Goal: Find specific page/section: Find specific page/section

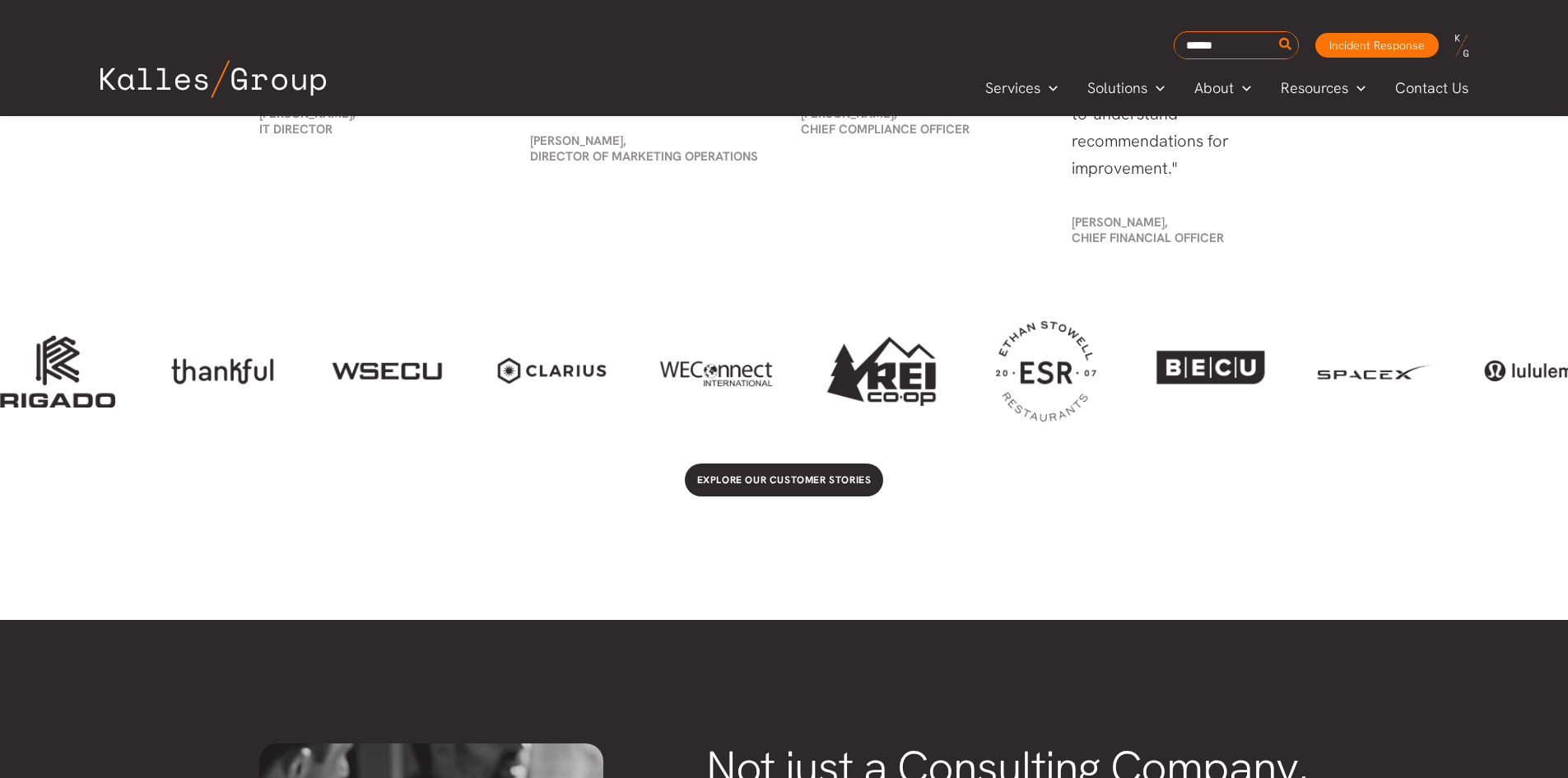
drag, startPoint x: 203, startPoint y: 354, endPoint x: 1424, endPoint y: 351, distance: 1221.0
click at [1432, 354] on div at bounding box center [784, 370] width 1568 height 120
drag, startPoint x: 430, startPoint y: 365, endPoint x: 957, endPoint y: 374, distance: 527.1
click at [991, 369] on div at bounding box center [784, 370] width 1568 height 120
drag, startPoint x: 722, startPoint y: 374, endPoint x: 989, endPoint y: 382, distance: 267.1
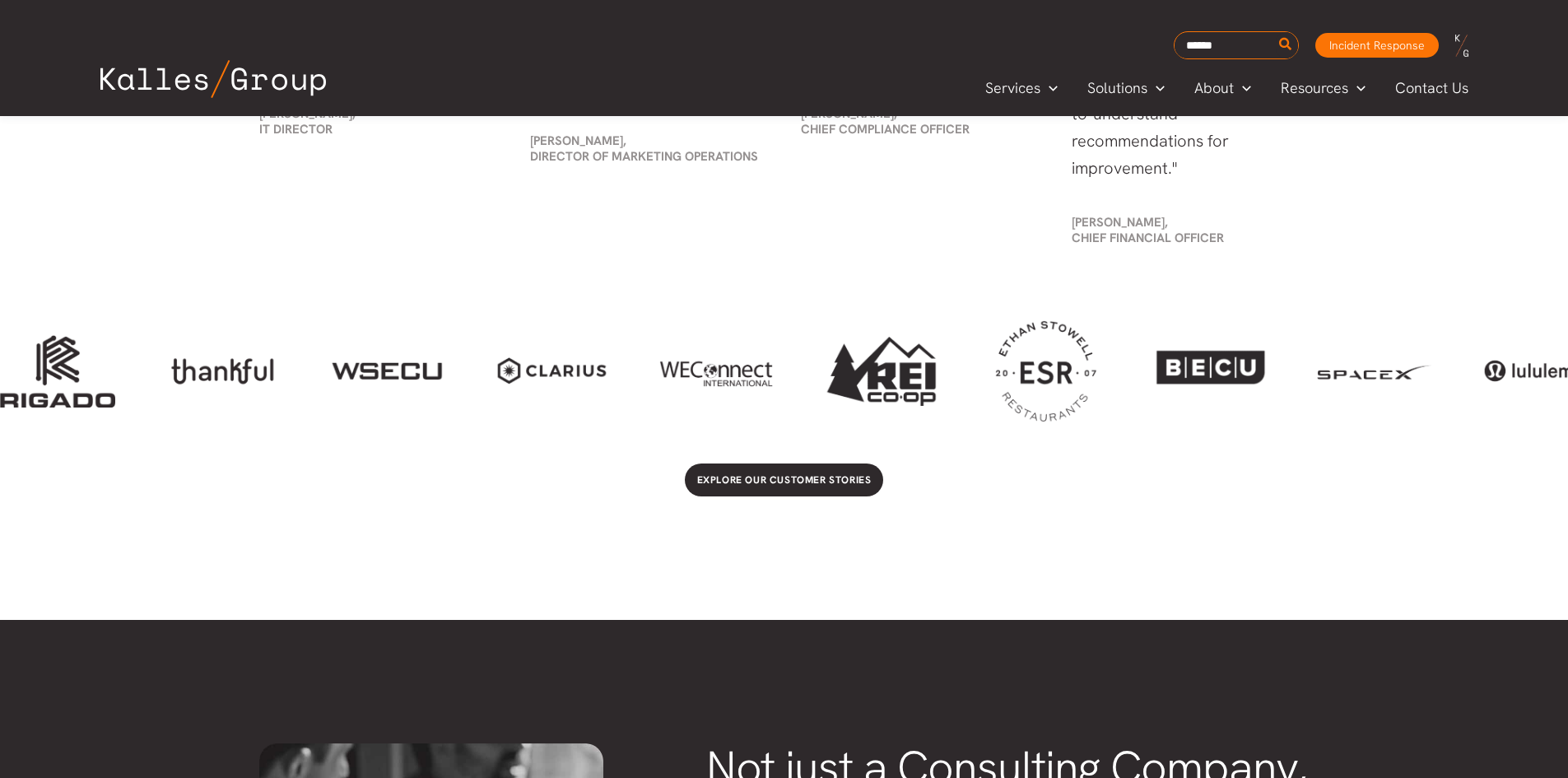
click at [989, 382] on div at bounding box center [784, 370] width 1568 height 120
drag, startPoint x: 1012, startPoint y: 380, endPoint x: 1364, endPoint y: 382, distance: 352.0
click at [1364, 382] on div at bounding box center [784, 370] width 1568 height 120
click at [1365, 382] on div at bounding box center [1375, 370] width 115 height 27
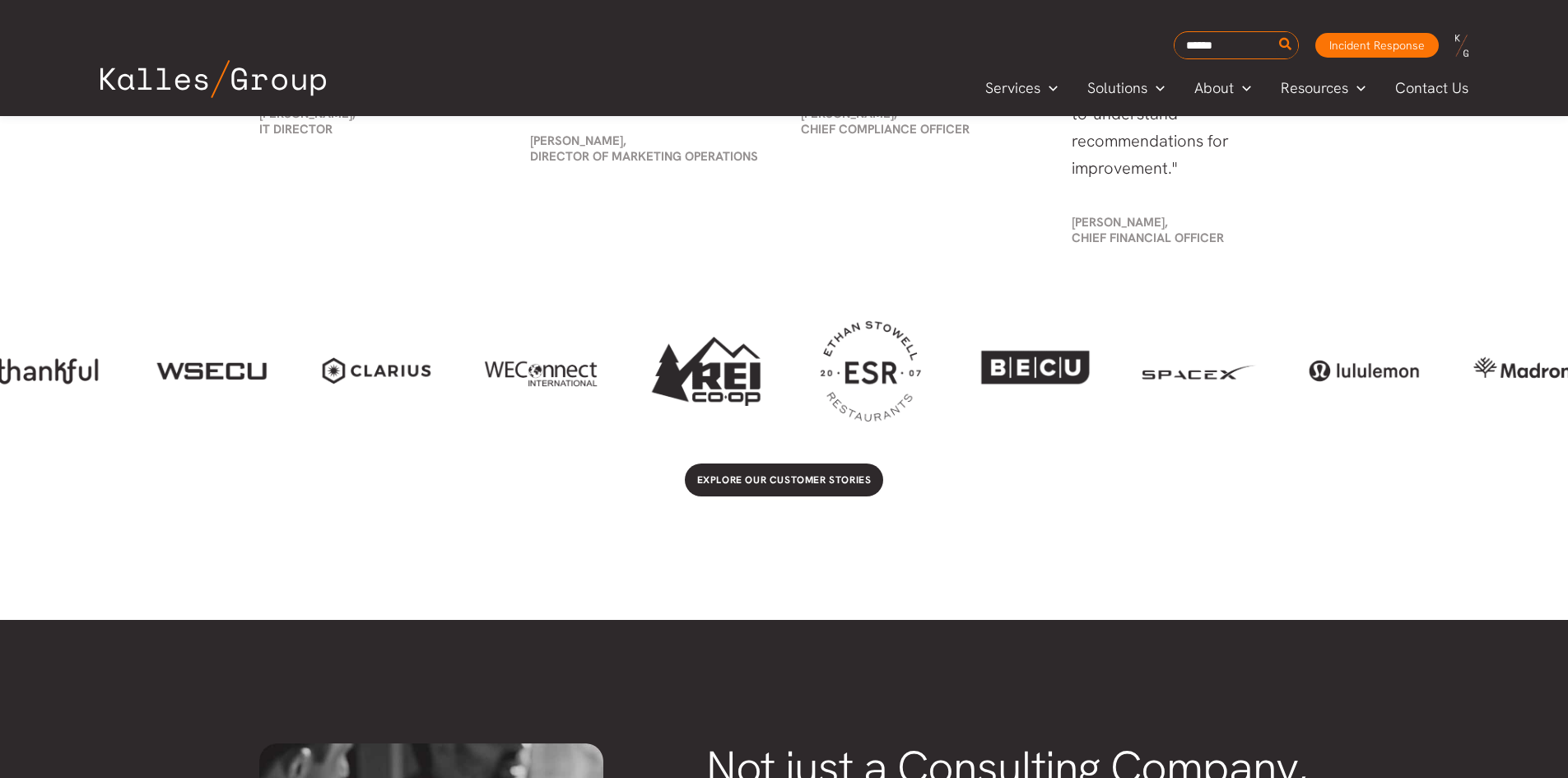
scroll to position [0, 192]
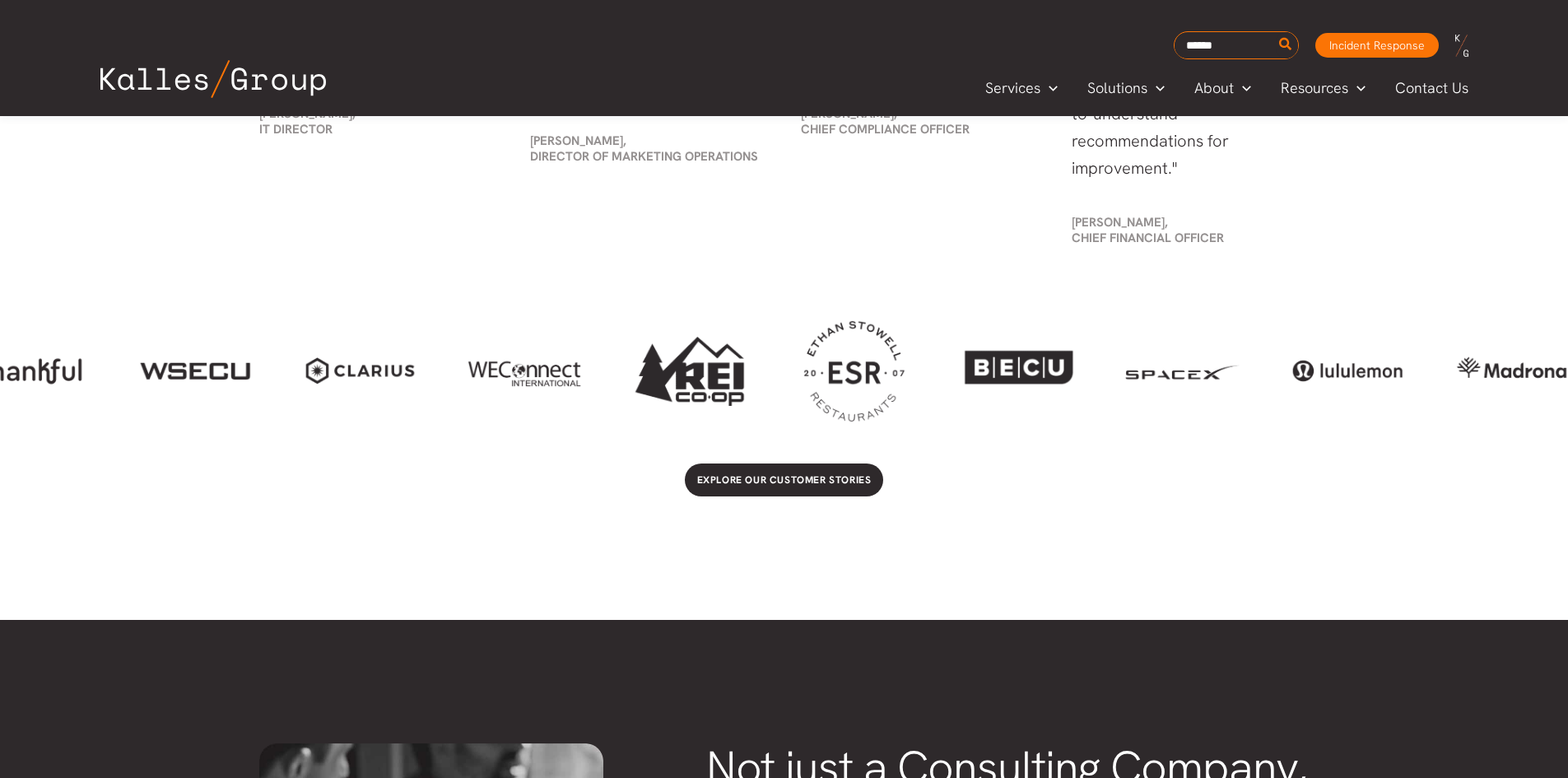
drag, startPoint x: 1379, startPoint y: 379, endPoint x: 965, endPoint y: 426, distance: 416.7
click at [965, 434] on div at bounding box center [784, 370] width 1568 height 152
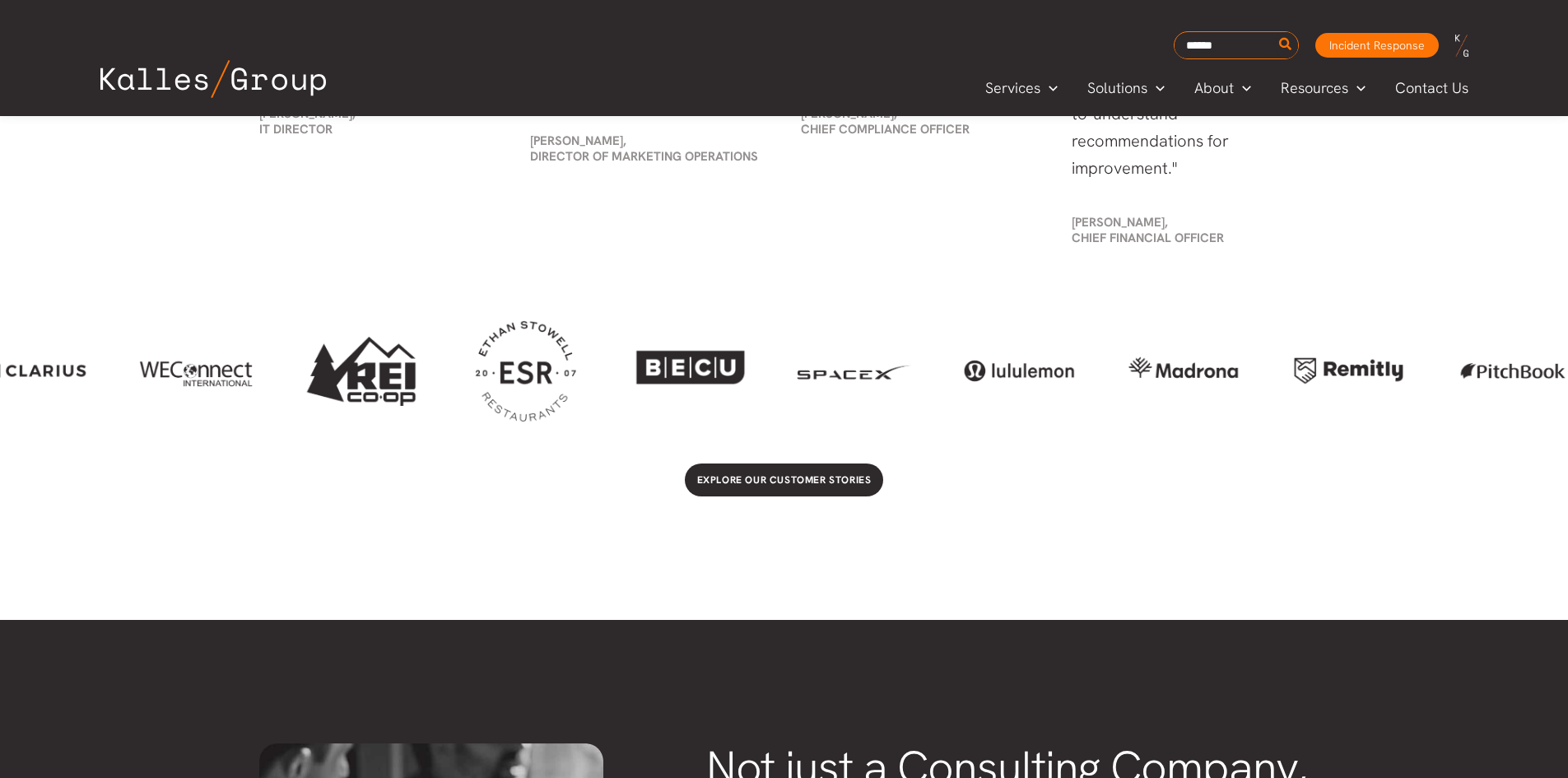
drag, startPoint x: 1048, startPoint y: 372, endPoint x: 576, endPoint y: 392, distance: 472.4
click at [632, 401] on div at bounding box center [690, 370] width 115 height 78
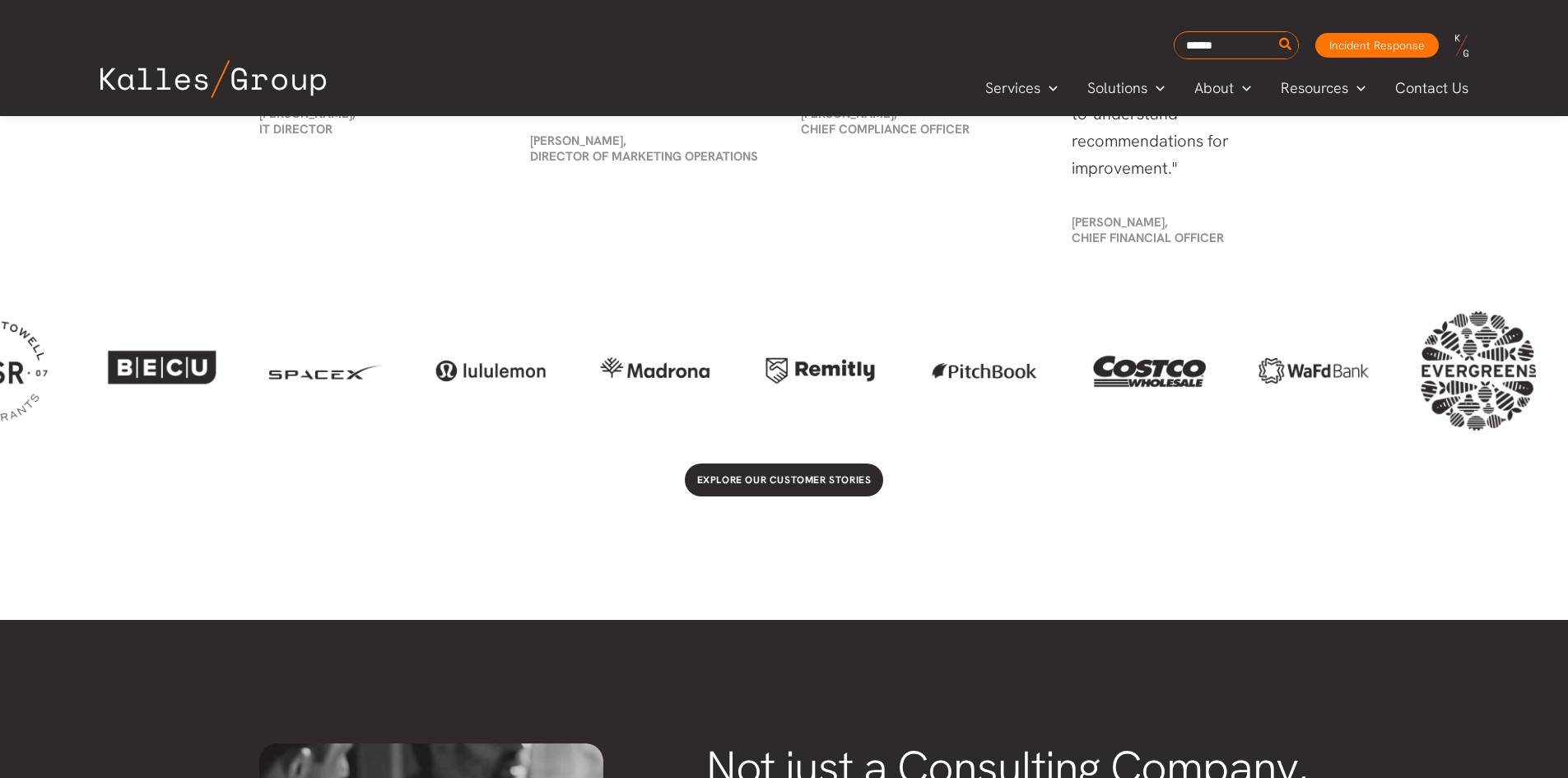
scroll to position [0, 1053]
drag, startPoint x: 1134, startPoint y: 369, endPoint x: 716, endPoint y: 396, distance: 418.9
click at [716, 396] on div at bounding box center [784, 370] width 1568 height 120
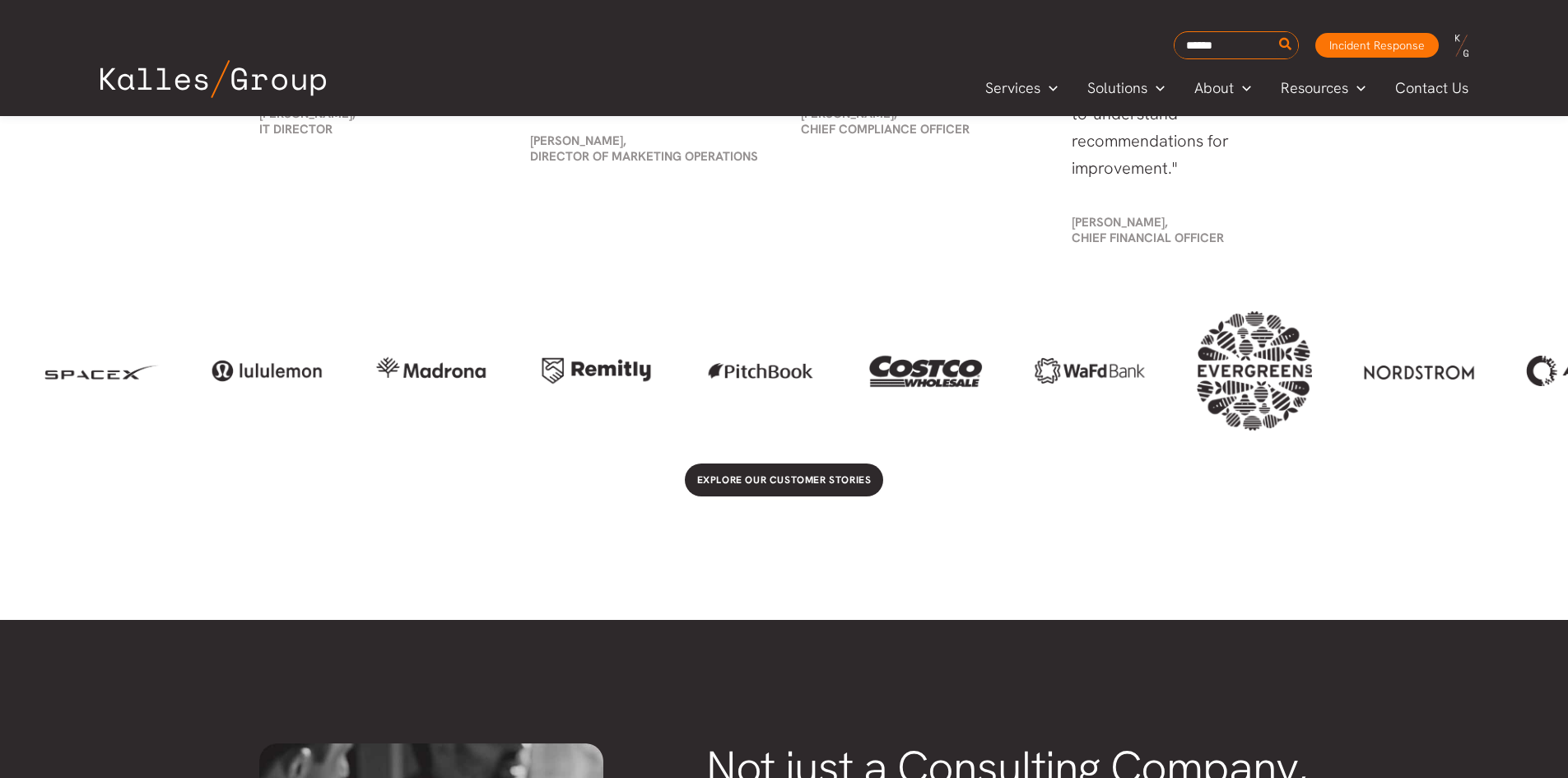
drag, startPoint x: 1164, startPoint y: 368, endPoint x: 945, endPoint y: 384, distance: 219.6
click at [944, 384] on div at bounding box center [925, 371] width 115 height 69
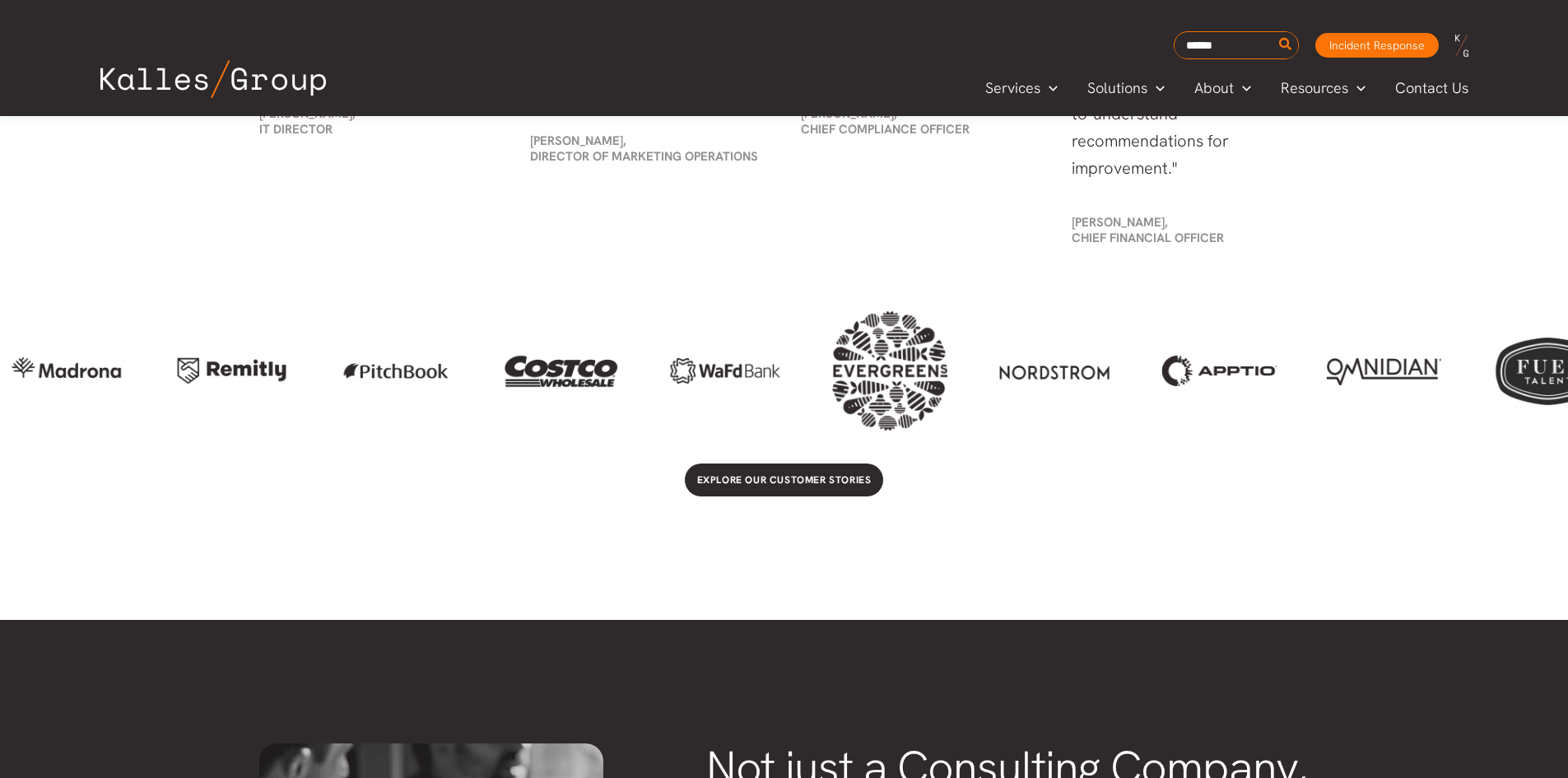
drag, startPoint x: 1096, startPoint y: 377, endPoint x: 878, endPoint y: 384, distance: 218.1
click at [765, 413] on div at bounding box center [784, 370] width 1568 height 120
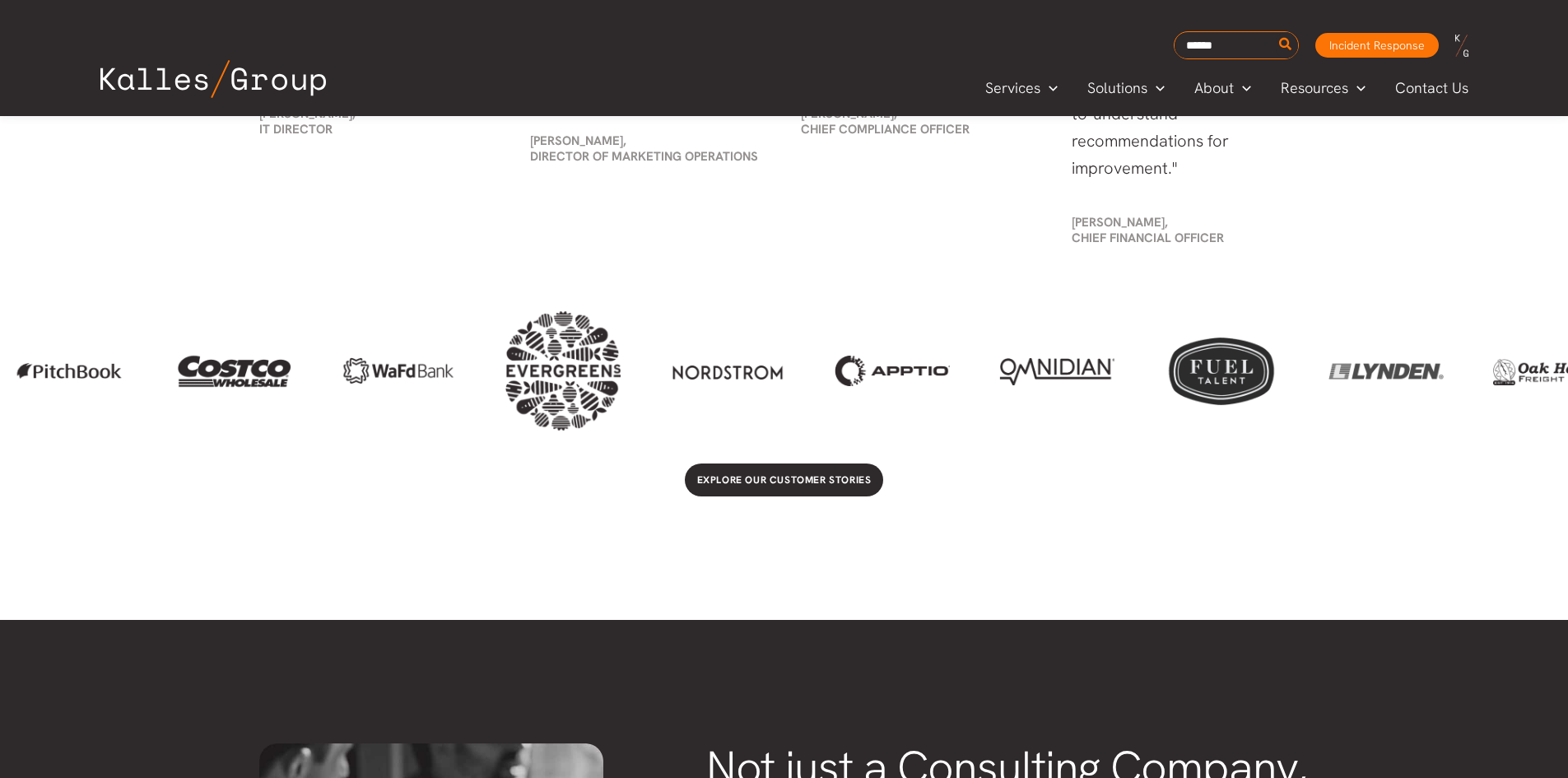
drag, startPoint x: 1256, startPoint y: 376, endPoint x: 864, endPoint y: 404, distance: 393.0
click at [874, 404] on div at bounding box center [784, 370] width 1568 height 120
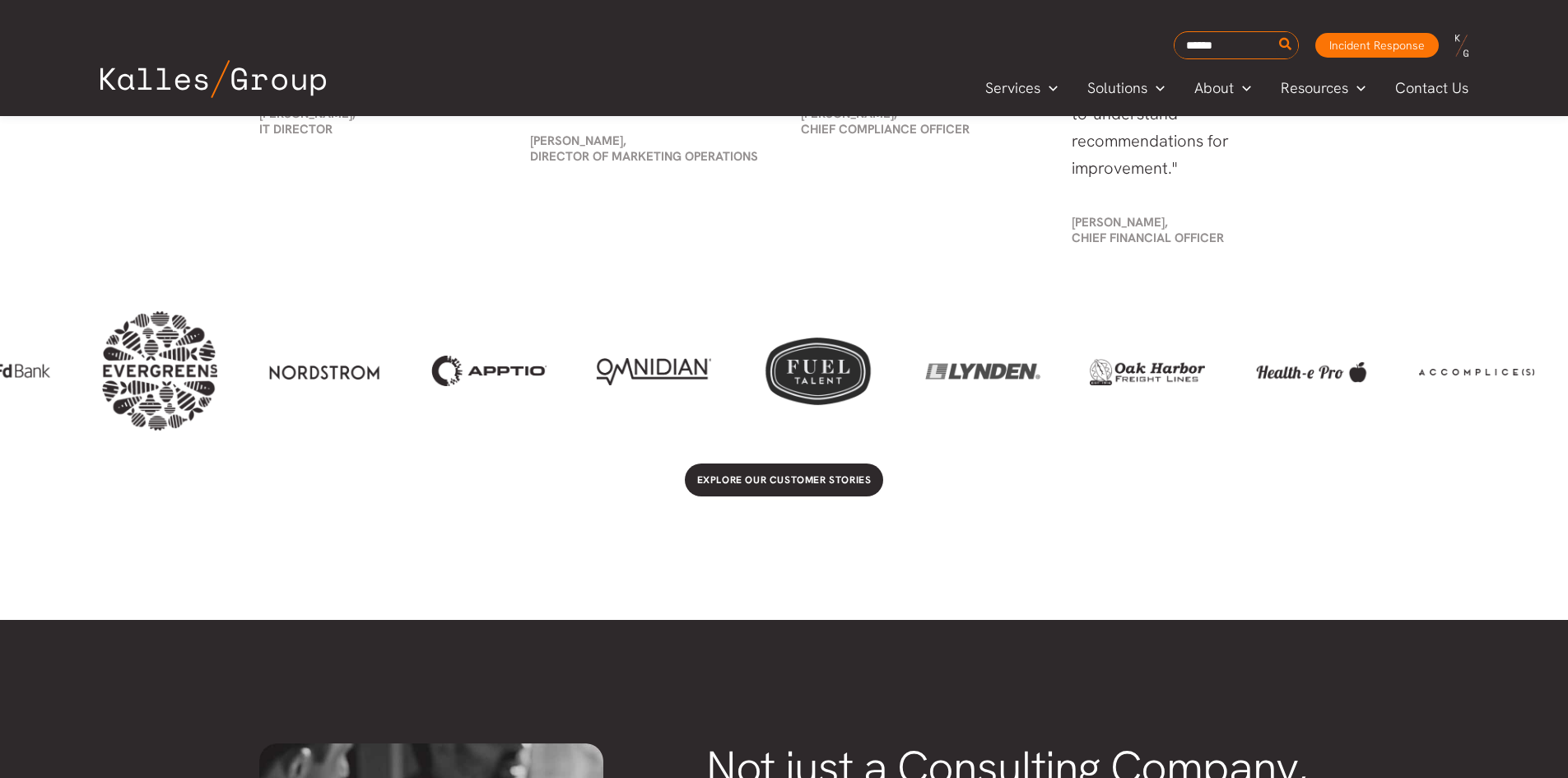
drag, startPoint x: 1446, startPoint y: 350, endPoint x: 1091, endPoint y: 377, distance: 356.0
click at [1071, 384] on div at bounding box center [784, 370] width 1568 height 120
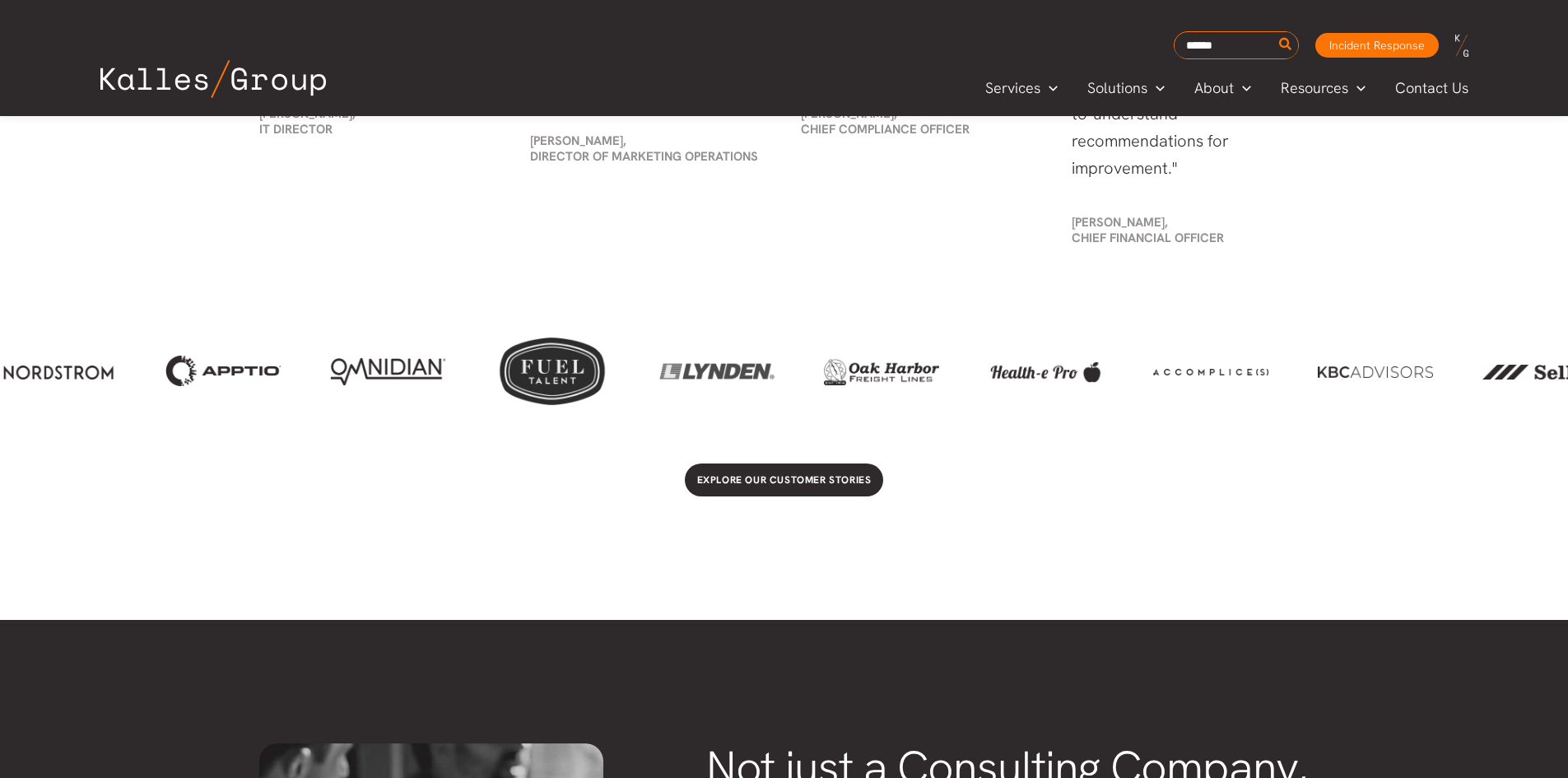
drag, startPoint x: 1354, startPoint y: 365, endPoint x: 1109, endPoint y: 381, distance: 245.5
click at [1109, 381] on div at bounding box center [784, 370] width 1568 height 120
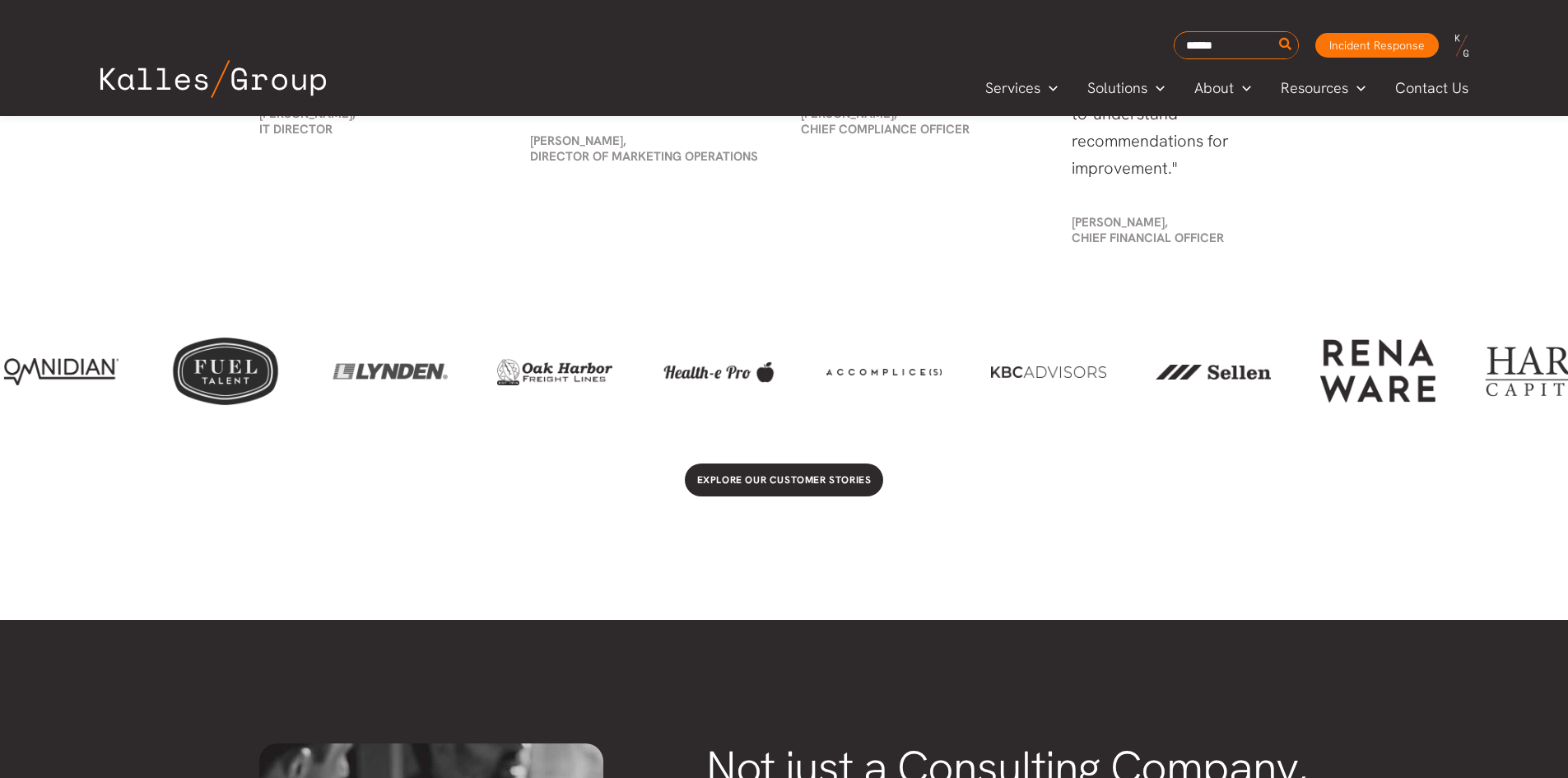
drag, startPoint x: 1453, startPoint y: 371, endPoint x: 1110, endPoint y: 377, distance: 343.1
click at [1112, 377] on div at bounding box center [784, 370] width 1568 height 120
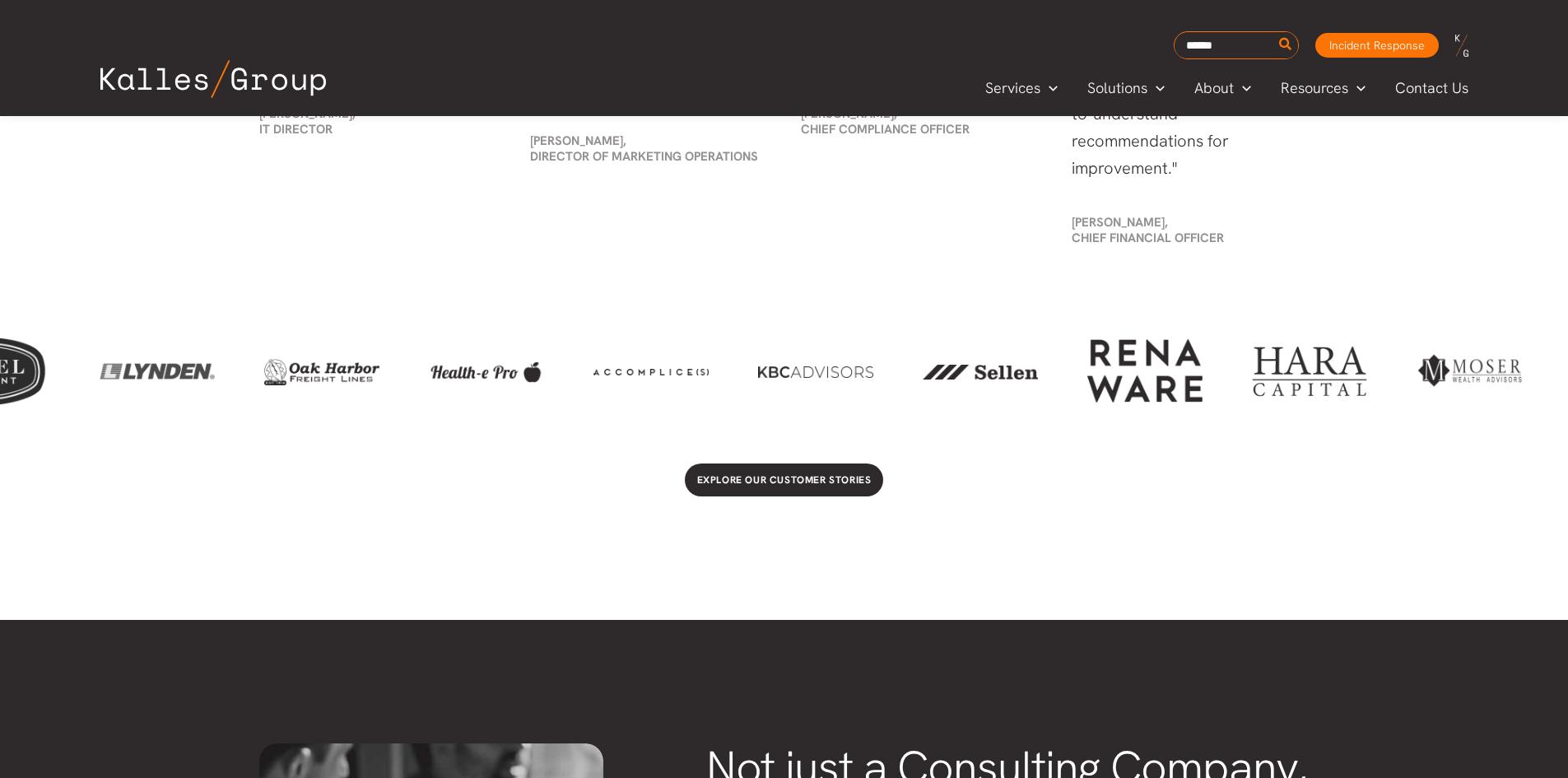
drag, startPoint x: 1397, startPoint y: 357, endPoint x: 1212, endPoint y: 372, distance: 185.6
click at [1177, 371] on div at bounding box center [1145, 370] width 115 height 63
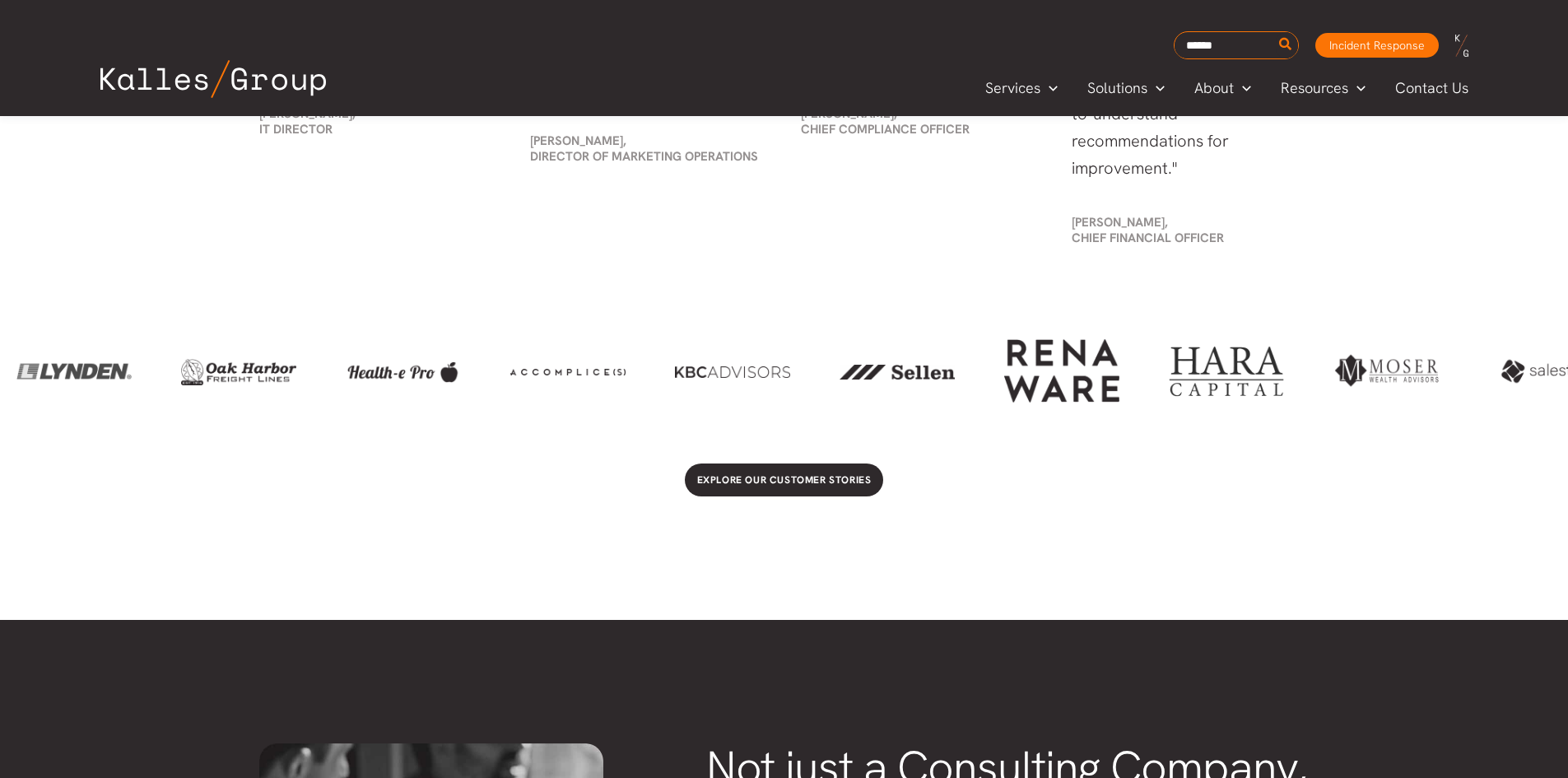
drag, startPoint x: 1270, startPoint y: 377, endPoint x: 1241, endPoint y: 374, distance: 29.2
click at [1235, 377] on div at bounding box center [784, 370] width 1568 height 120
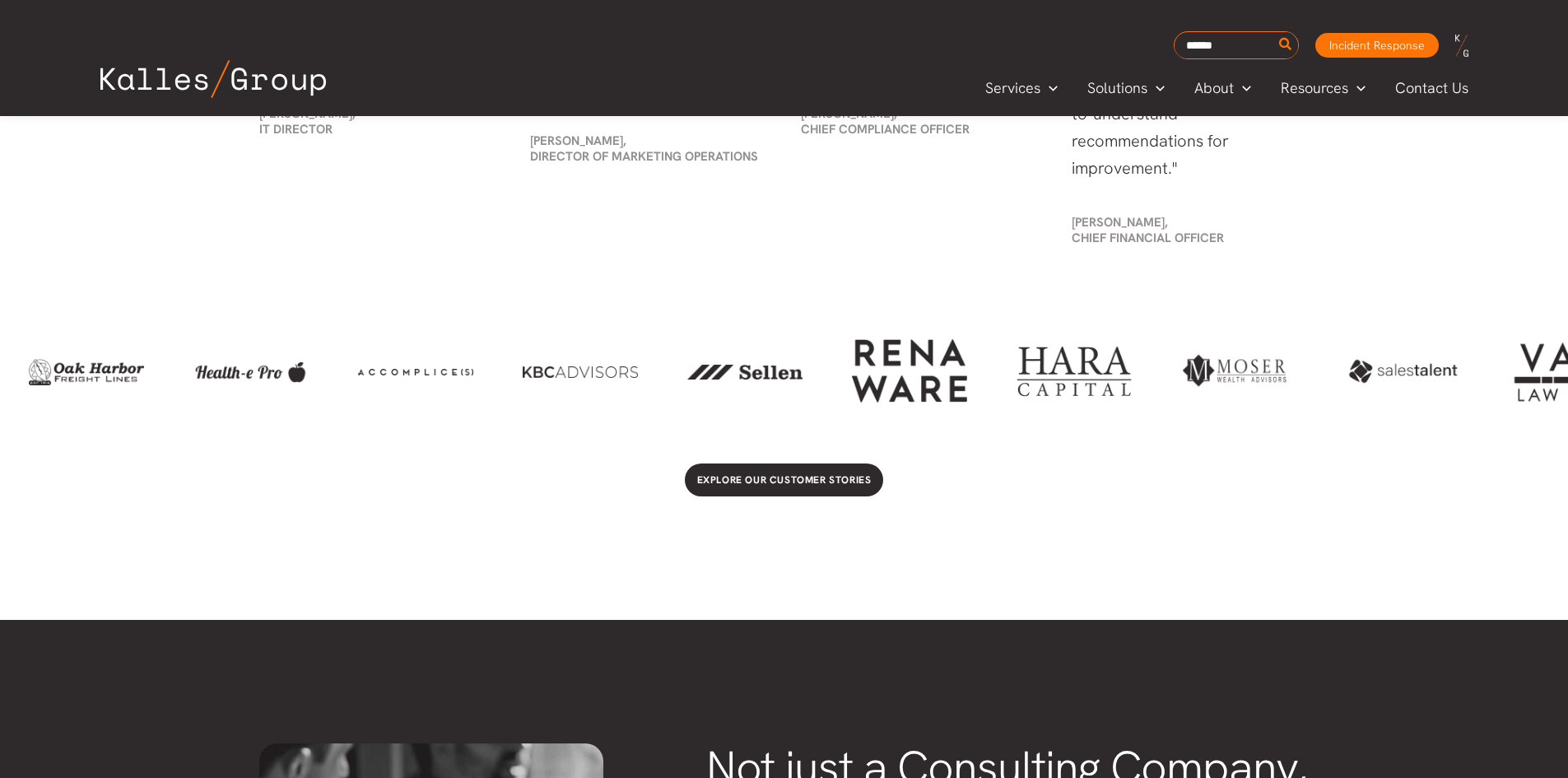
drag, startPoint x: 1262, startPoint y: 371, endPoint x: 1203, endPoint y: 372, distance: 59.0
click at [1214, 371] on div at bounding box center [784, 370] width 1568 height 120
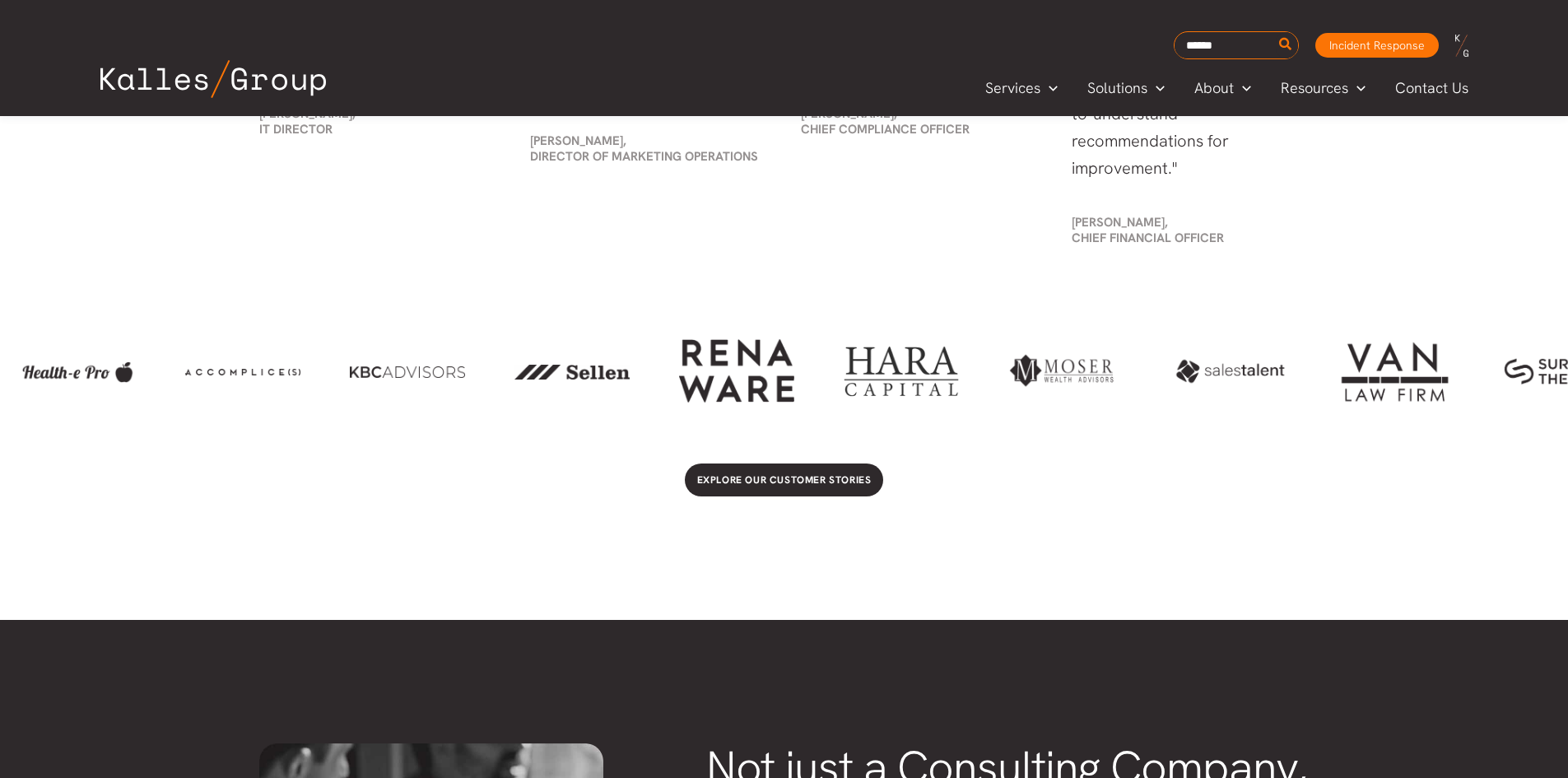
drag, startPoint x: 1399, startPoint y: 351, endPoint x: 1185, endPoint y: 360, distance: 214.2
click at [1195, 359] on div at bounding box center [784, 370] width 1568 height 120
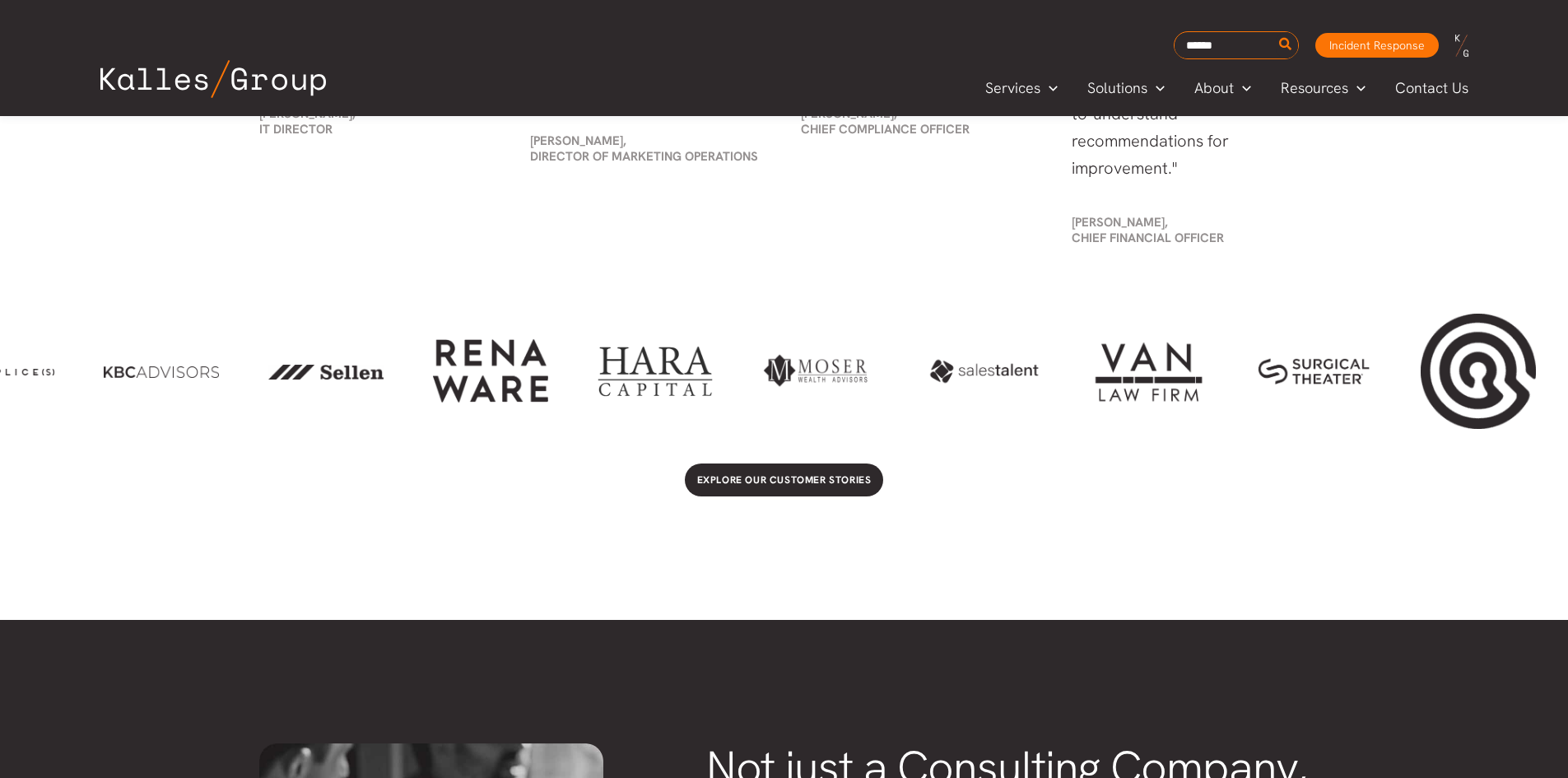
drag, startPoint x: 1234, startPoint y: 353, endPoint x: 1218, endPoint y: 353, distance: 16.0
click at [1223, 353] on div at bounding box center [784, 370] width 1568 height 120
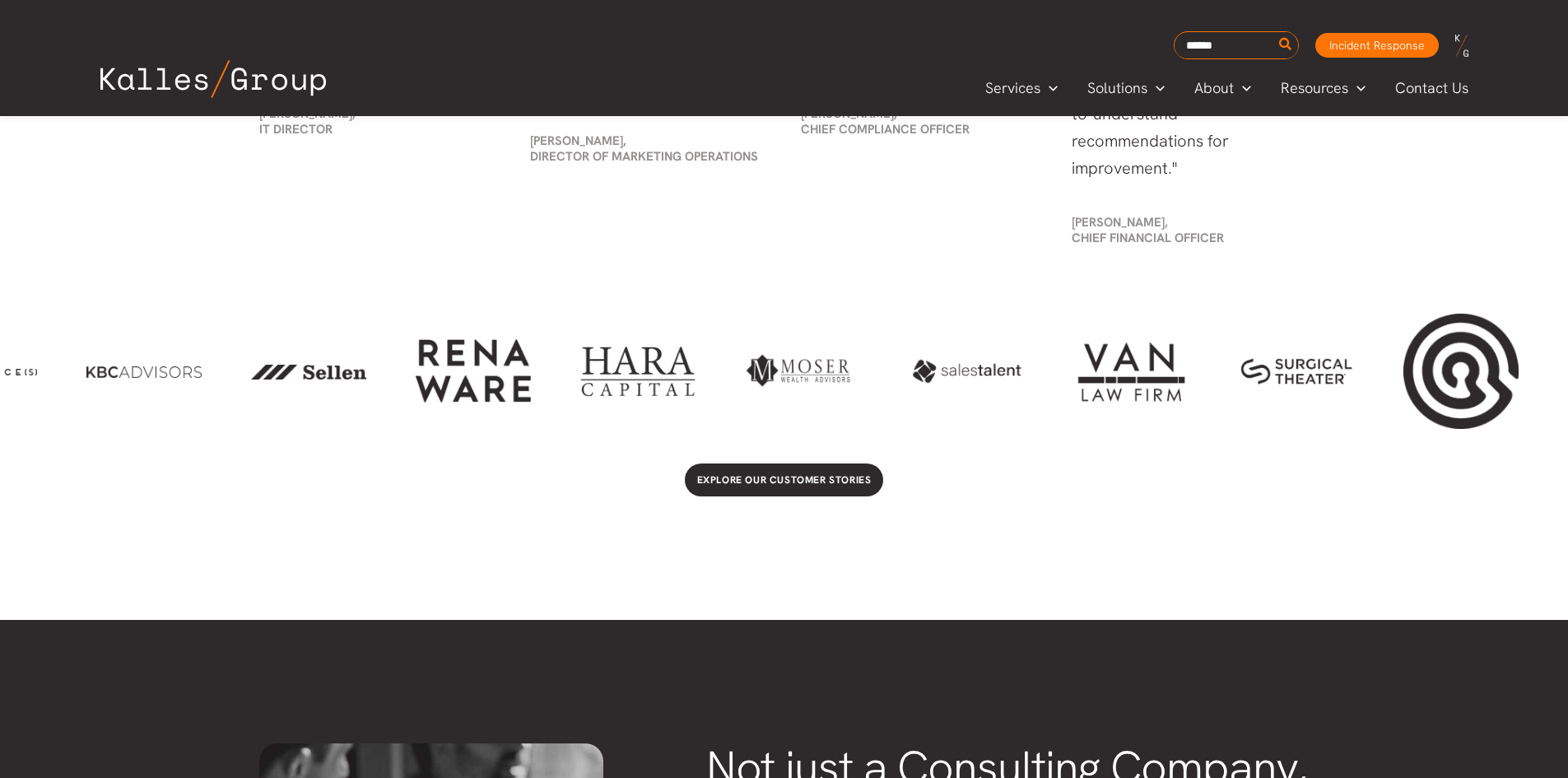
click at [1336, 366] on div at bounding box center [1297, 370] width 115 height 29
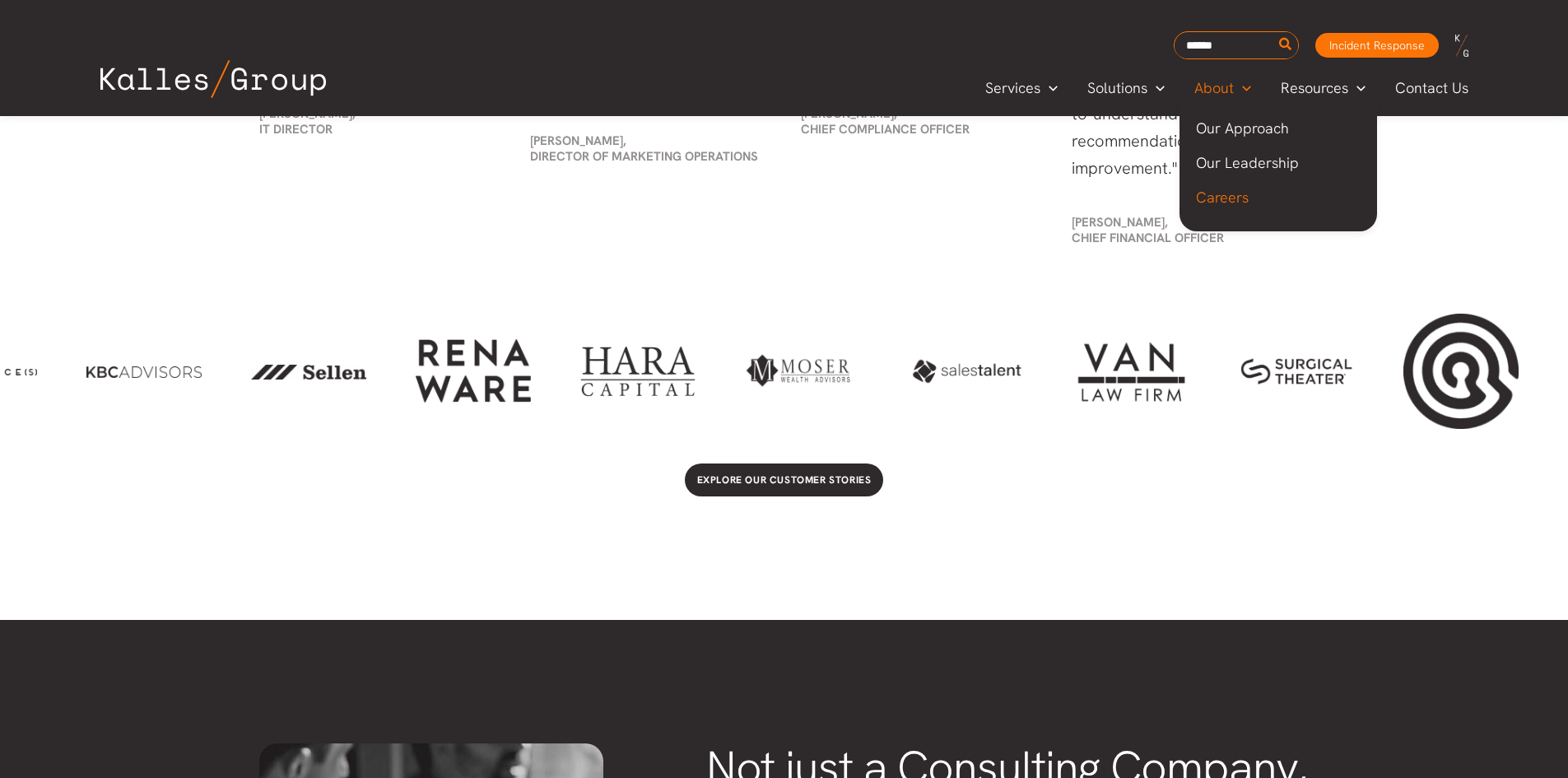
click at [1247, 199] on span "Careers" at bounding box center [1223, 197] width 53 height 19
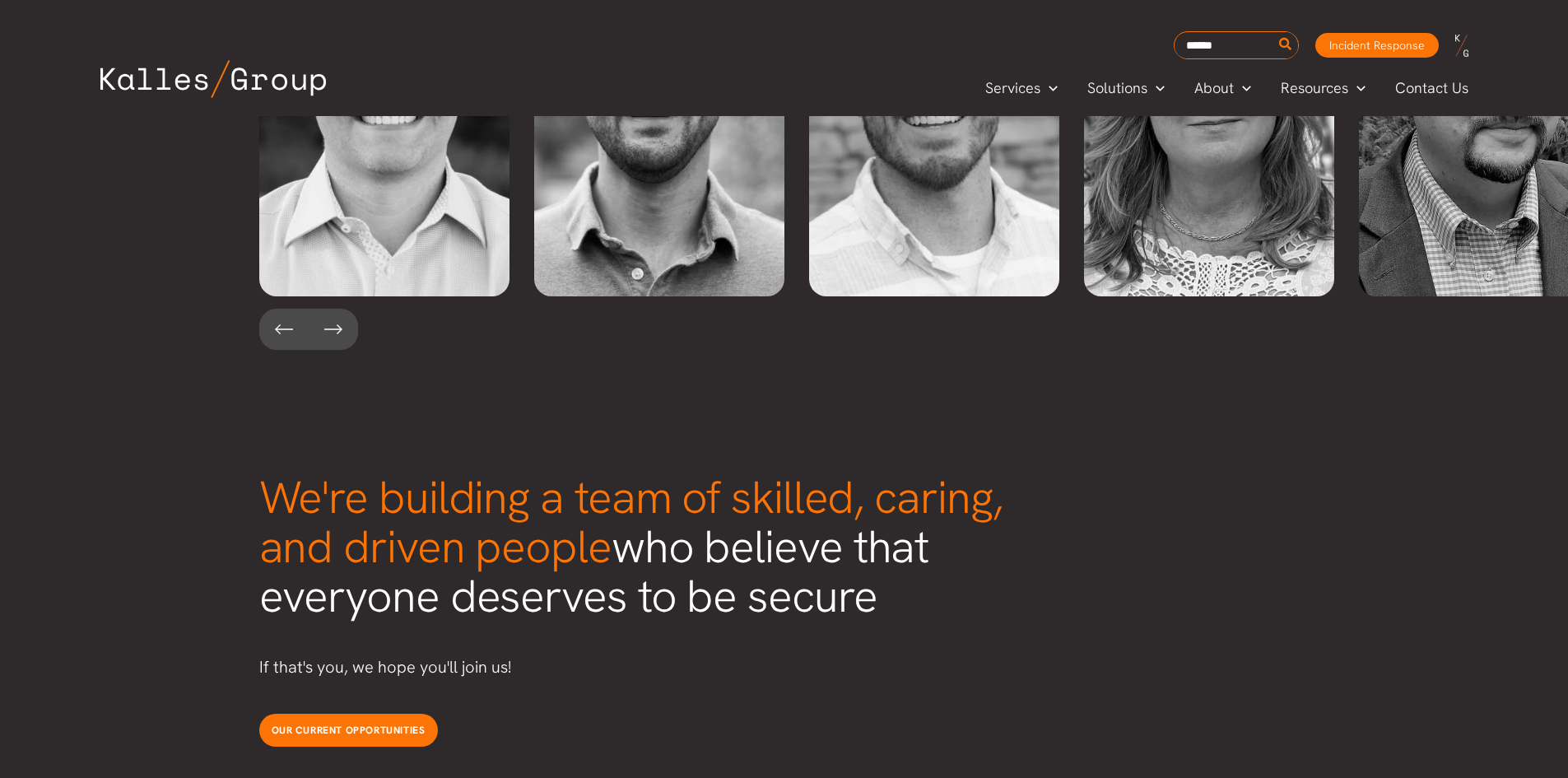
scroll to position [3841, 0]
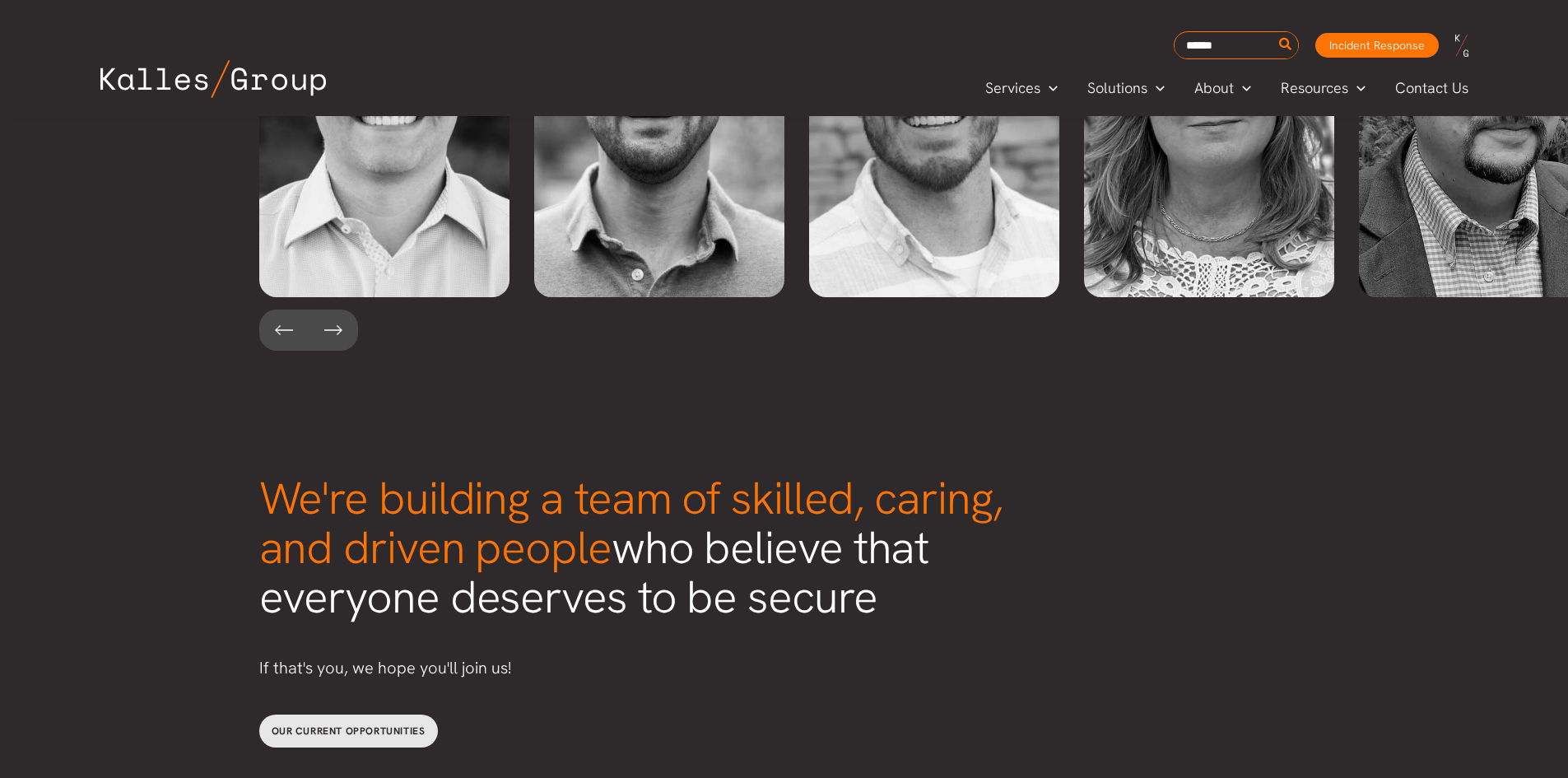
click at [374, 724] on span "Our current opportunities" at bounding box center [349, 731] width 154 height 13
